Goal: Find specific page/section

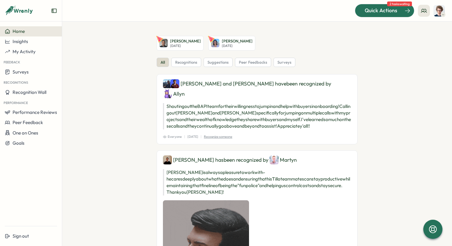
click at [396, 11] on span "Quick Actions" at bounding box center [381, 11] width 33 height 8
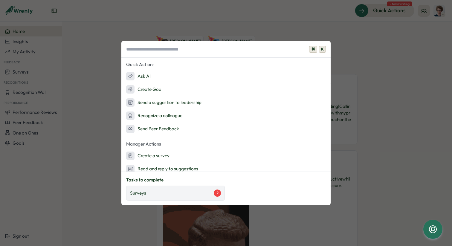
click at [197, 193] on div "Surveys 2" at bounding box center [175, 193] width 91 height 7
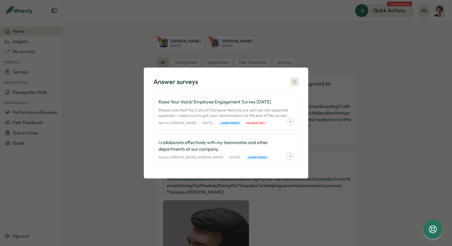
click at [296, 80] on icon "button" at bounding box center [295, 82] width 6 height 6
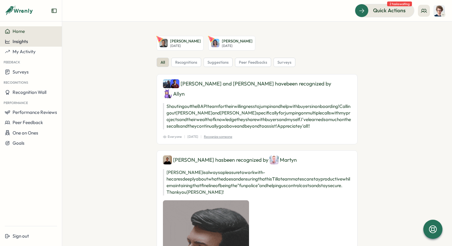
click at [19, 43] on span "Insights" at bounding box center [21, 42] width 16 height 6
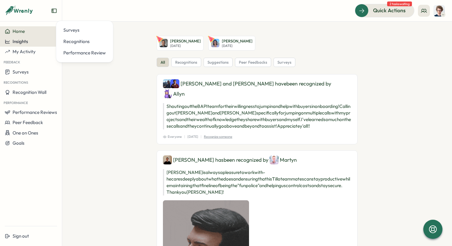
click at [21, 43] on span "Insights" at bounding box center [21, 42] width 16 height 6
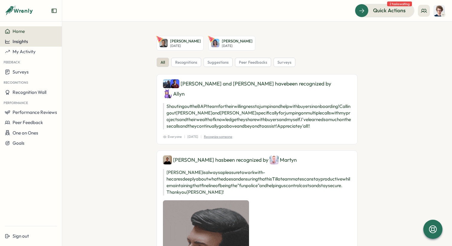
click at [14, 42] on span "Insights" at bounding box center [21, 42] width 16 height 6
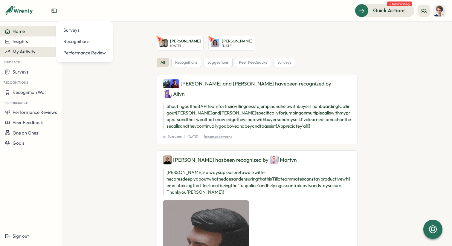
click at [21, 51] on span "My Activity" at bounding box center [24, 52] width 23 height 6
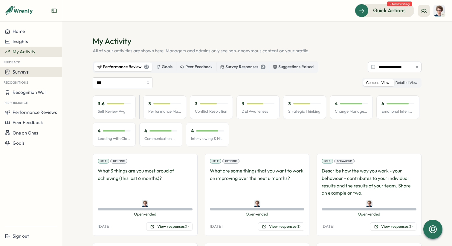
click at [26, 70] on span "Surveys" at bounding box center [21, 72] width 16 height 6
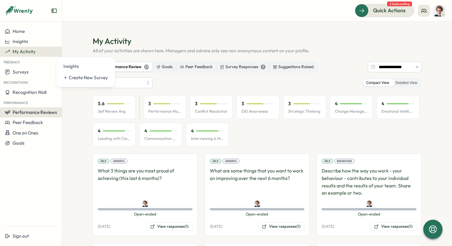
click at [23, 109] on button "Performance Reviews" at bounding box center [31, 112] width 62 height 10
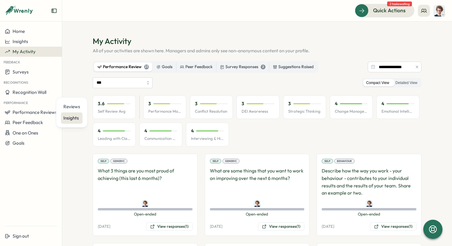
click at [65, 115] on div "Insights" at bounding box center [71, 118] width 17 height 7
